Goal: Learn about a topic: Learn about a topic

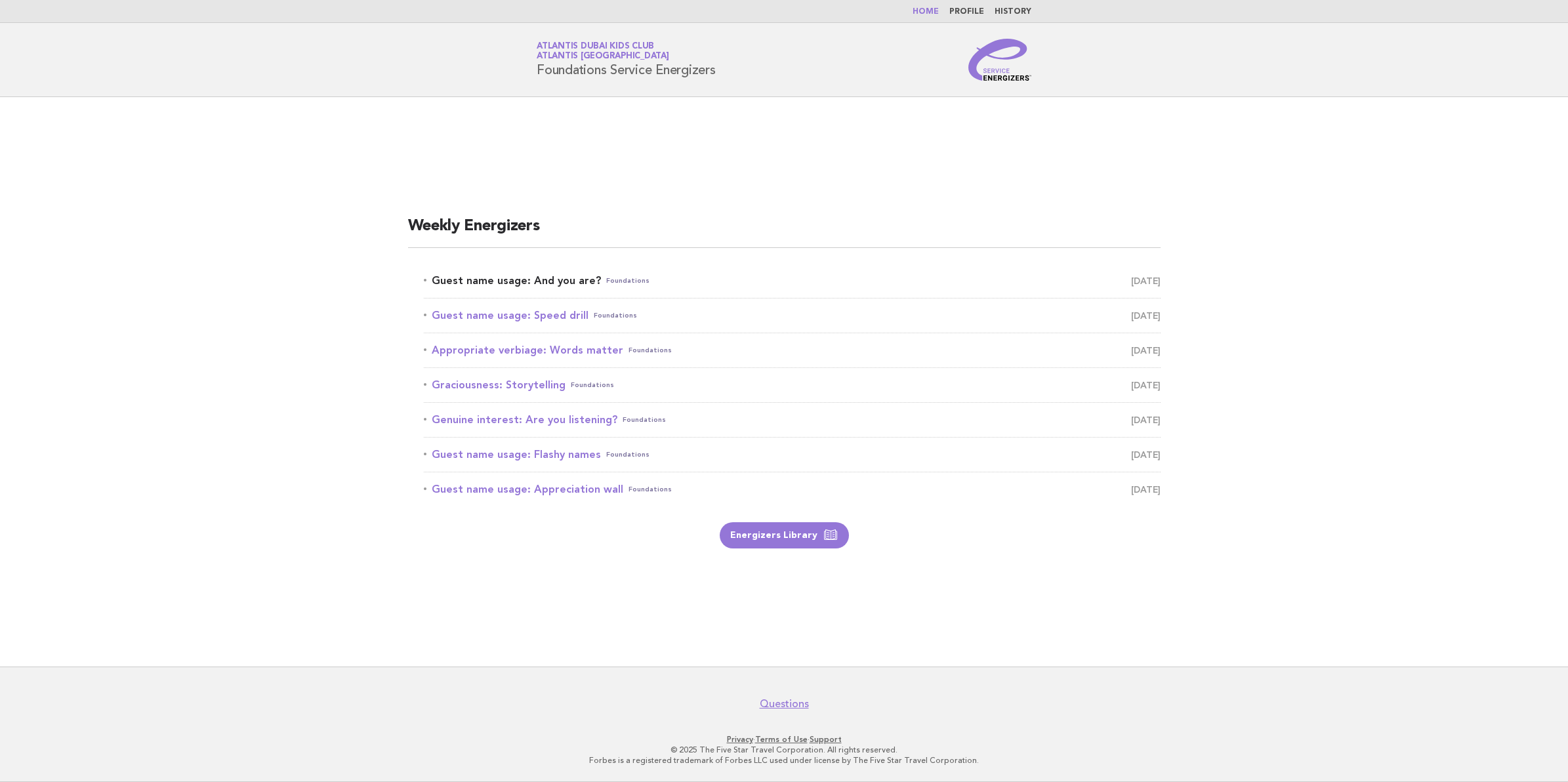
click at [519, 283] on link "Guest name usage: And you are? Foundations [DATE]" at bounding box center [792, 281] width 737 height 19
click at [559, 279] on link "Guest name usage: And you are? Foundations August 12" at bounding box center [792, 281] width 737 height 19
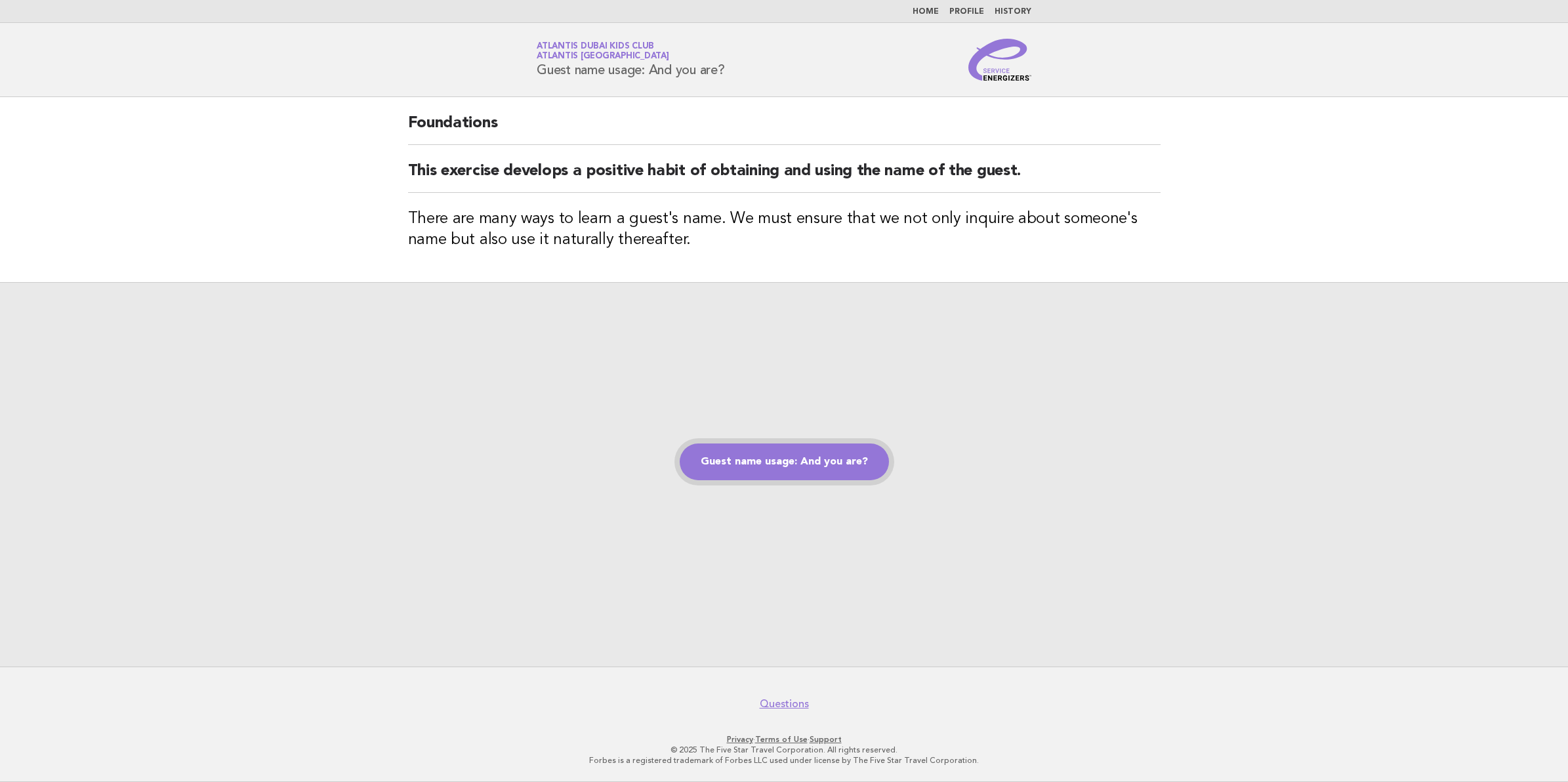
click at [812, 470] on link "Guest name usage: And you are?" at bounding box center [784, 462] width 209 height 37
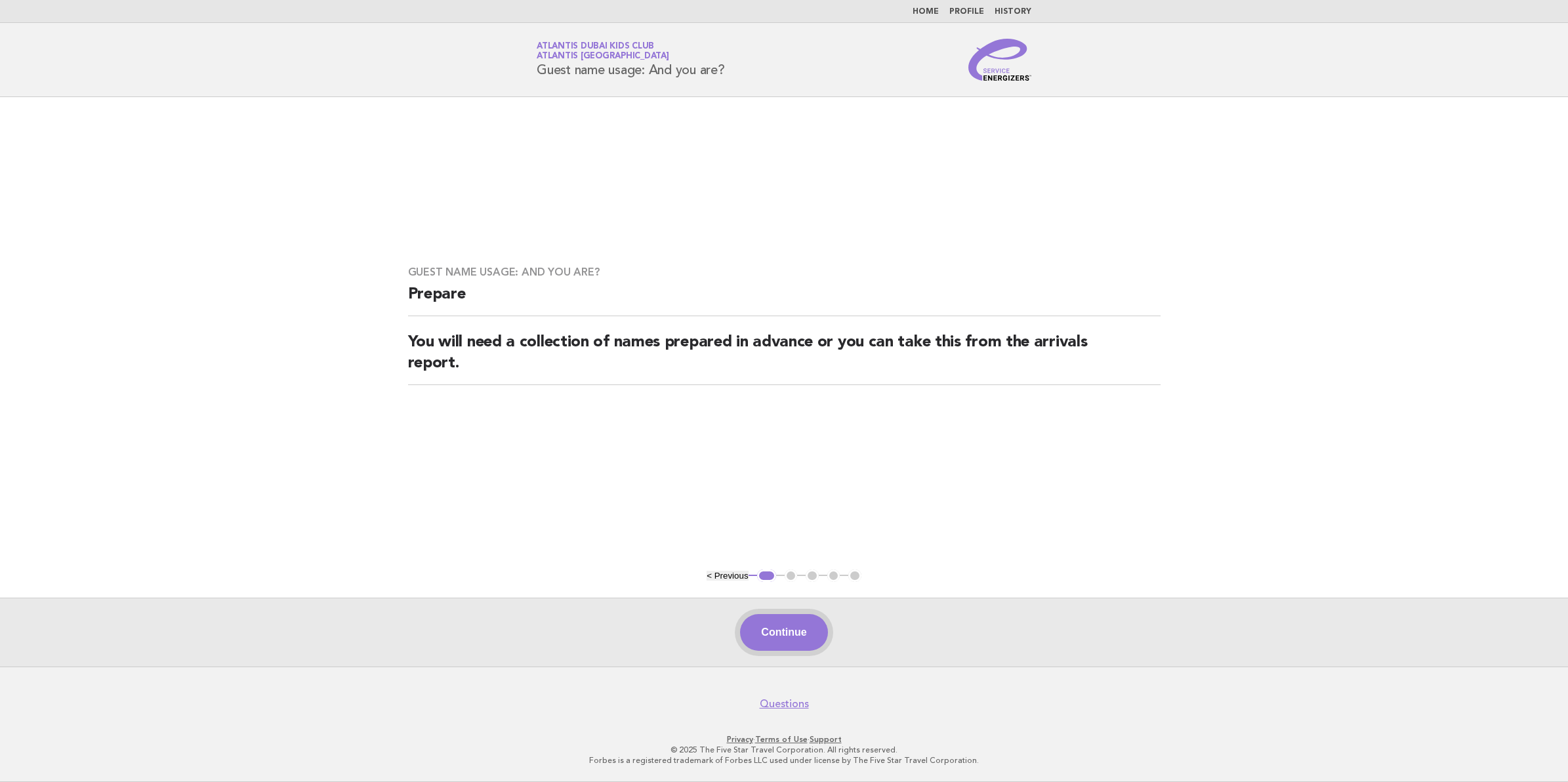
click at [796, 628] on button "Continue" at bounding box center [784, 633] width 87 height 37
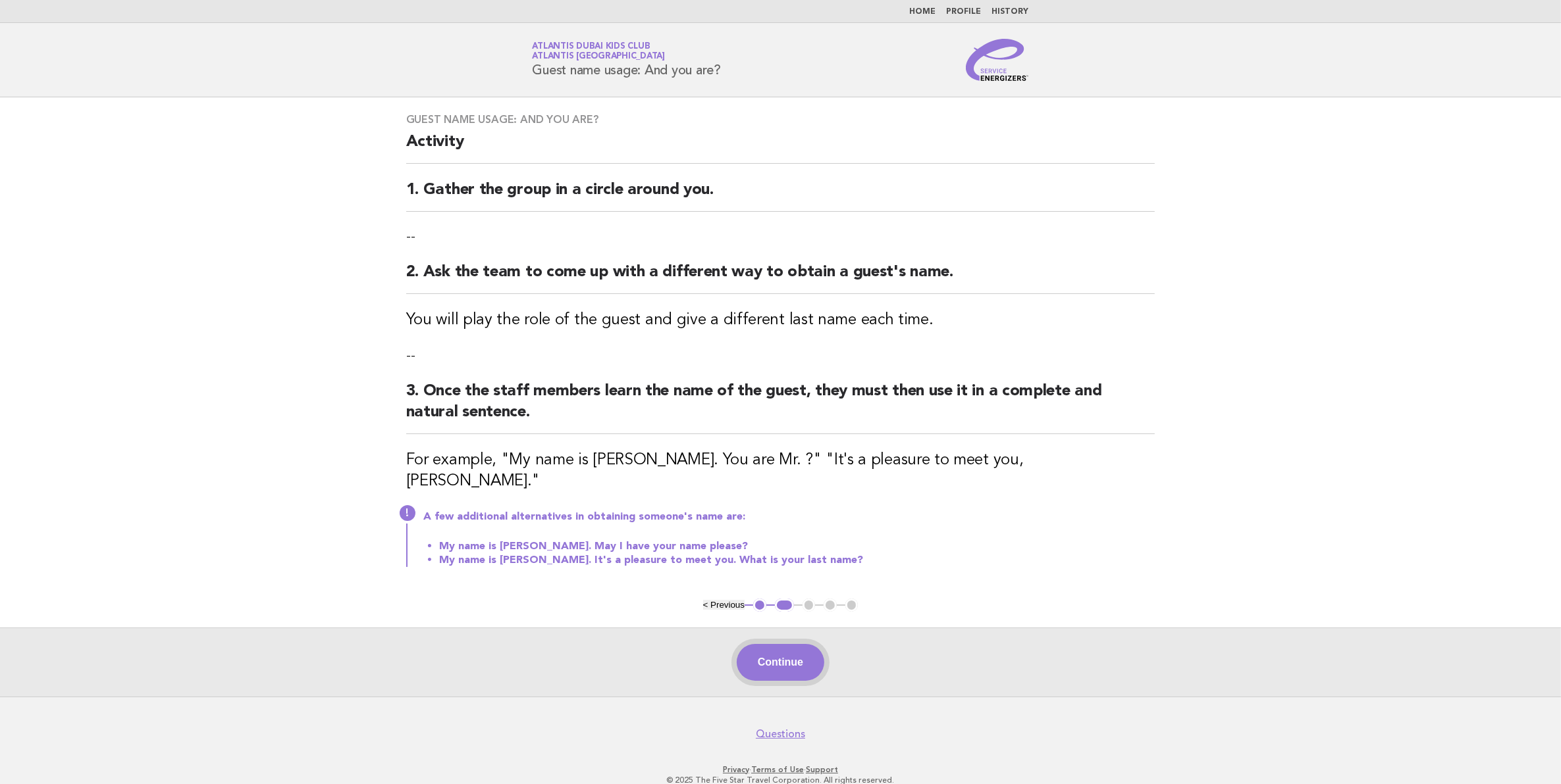
click at [775, 649] on button "Continue" at bounding box center [780, 662] width 87 height 37
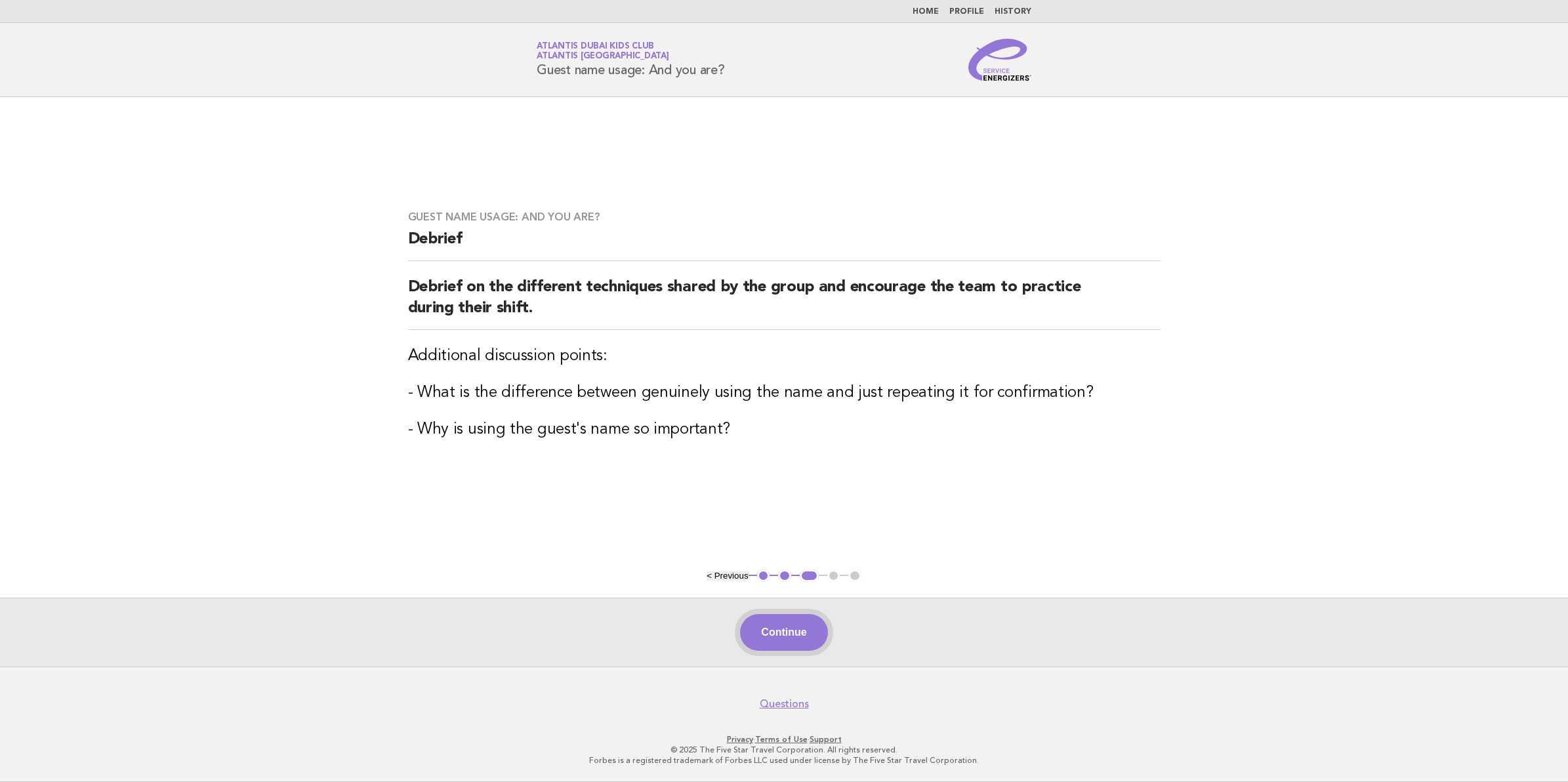
click at [779, 626] on button "Continue" at bounding box center [784, 633] width 87 height 37
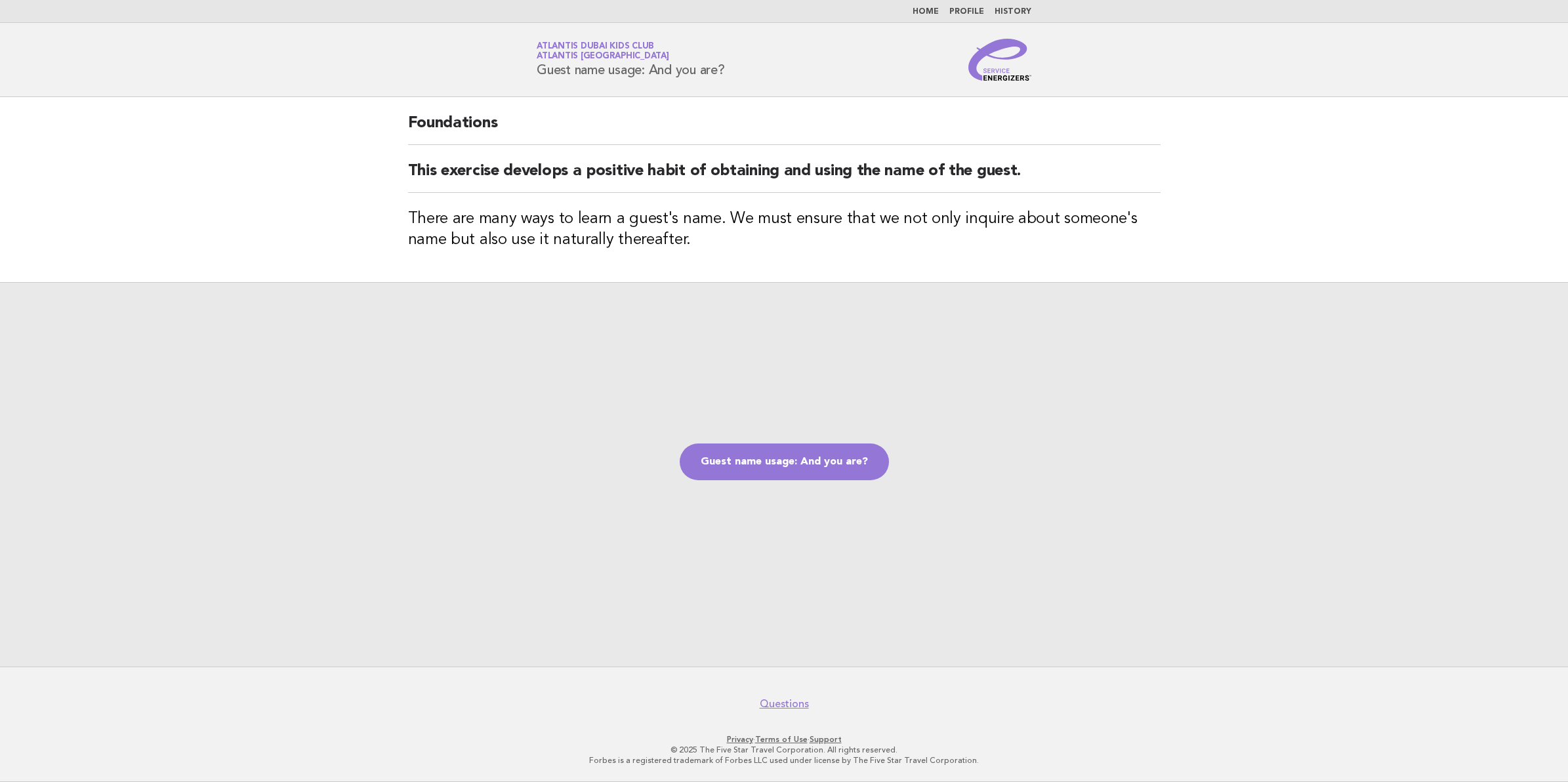
drag, startPoint x: 732, startPoint y: 70, endPoint x: 529, endPoint y: 78, distance: 203.2
click at [529, 78] on div "Service Energizers Atlantis Dubai Kids Club Atlantis Dubai Guest name usage: An…" at bounding box center [784, 59] width 532 height 42
copy h1 "Guest name usage: And you are?"
